Goal: Find specific page/section: Find specific page/section

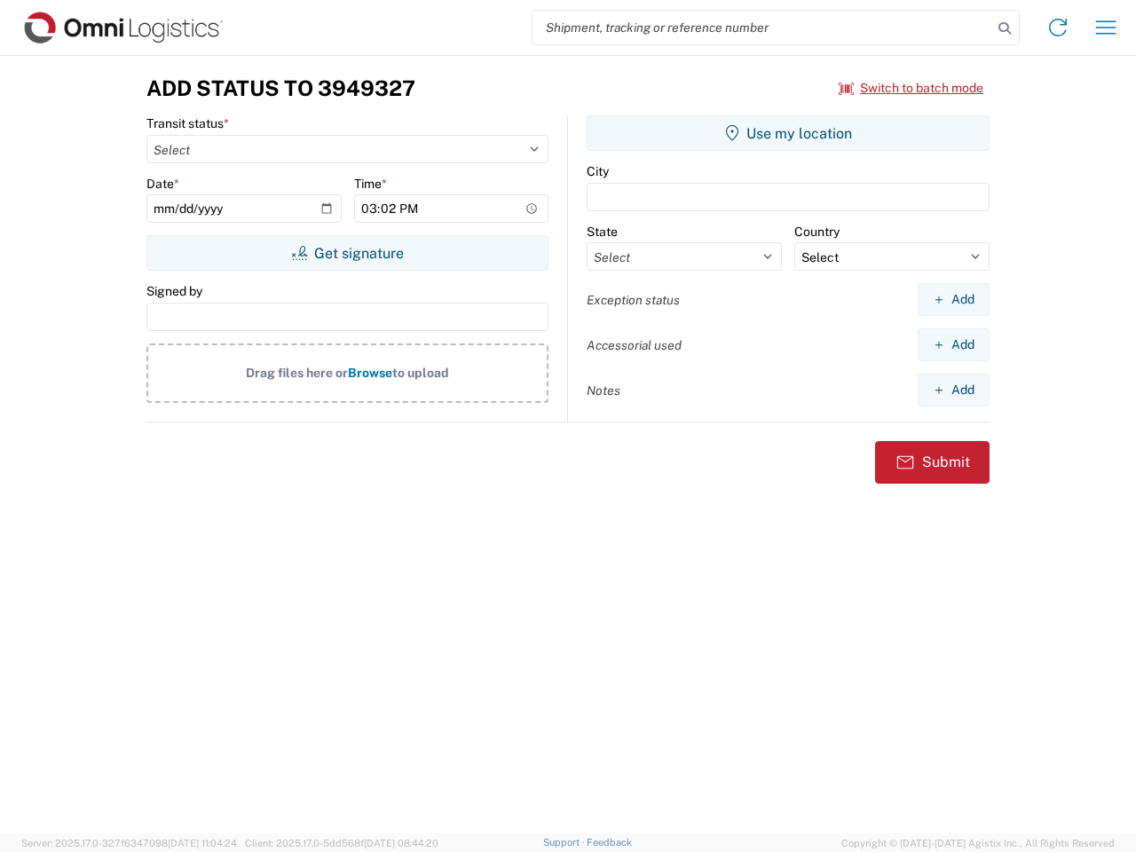
click at [762, 28] on input "search" at bounding box center [762, 28] width 460 height 34
click at [1004, 28] on icon at bounding box center [1004, 28] width 25 height 25
click at [1058, 28] on icon at bounding box center [1057, 27] width 28 height 28
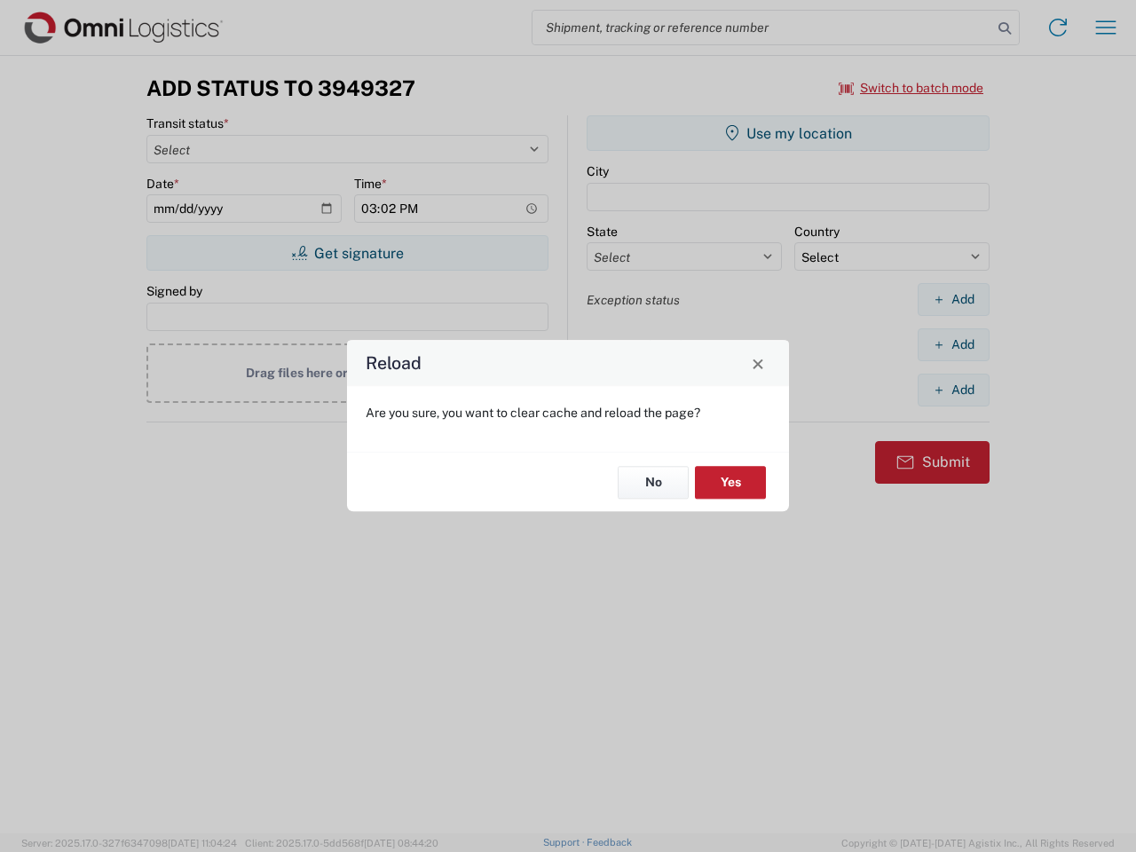
click at [1105, 28] on div "Reload Are you sure, you want to clear cache and reload the page? No Yes" at bounding box center [568, 426] width 1136 height 852
click at [911, 88] on div "Reload Are you sure, you want to clear cache and reload the page? No Yes" at bounding box center [568, 426] width 1136 height 852
click at [347, 253] on div "Reload Are you sure, you want to clear cache and reload the page? No Yes" at bounding box center [568, 426] width 1136 height 852
click at [788, 133] on div "Reload Are you sure, you want to clear cache and reload the page? No Yes" at bounding box center [568, 426] width 1136 height 852
click at [953, 299] on div "Reload Are you sure, you want to clear cache and reload the page? No Yes" at bounding box center [568, 426] width 1136 height 852
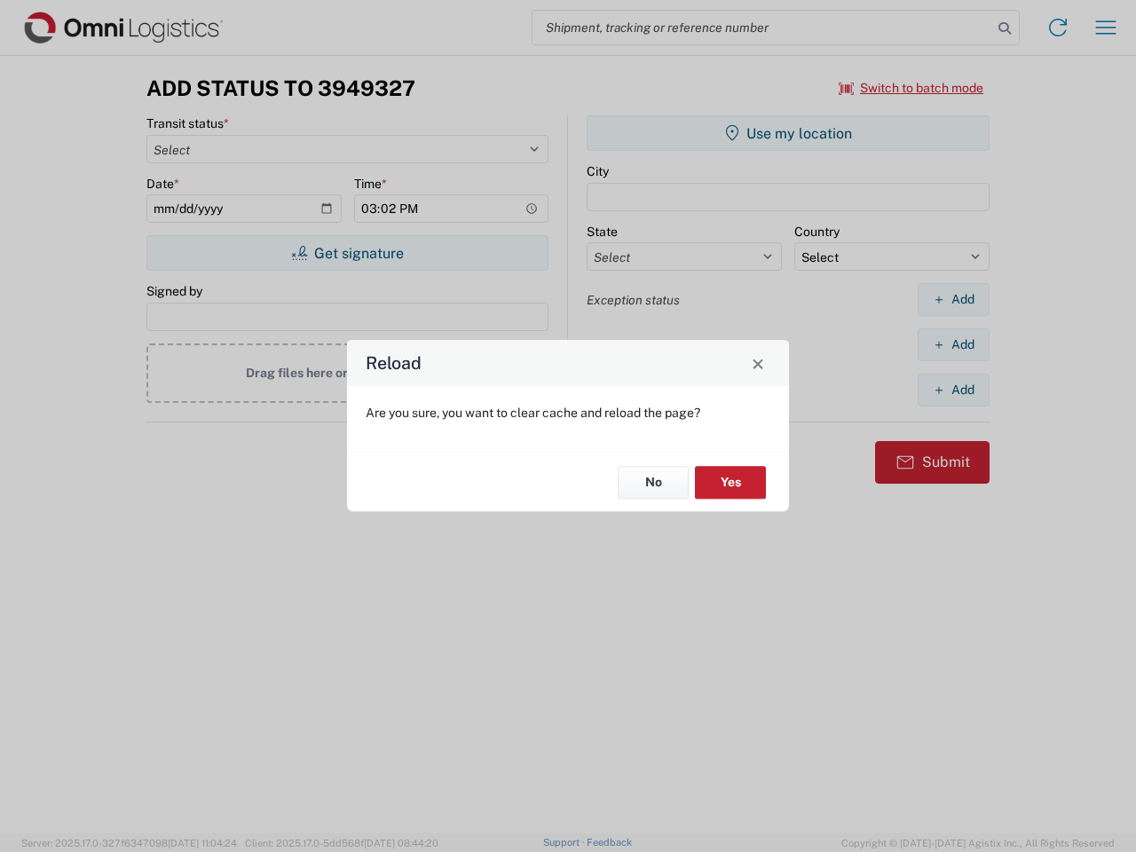
click at [953, 344] on div "Reload Are you sure, you want to clear cache and reload the page? No Yes" at bounding box center [568, 426] width 1136 height 852
click at [953, 389] on div "Reload Are you sure, you want to clear cache and reload the page? No Yes" at bounding box center [568, 426] width 1136 height 852
